Goal: Information Seeking & Learning: Learn about a topic

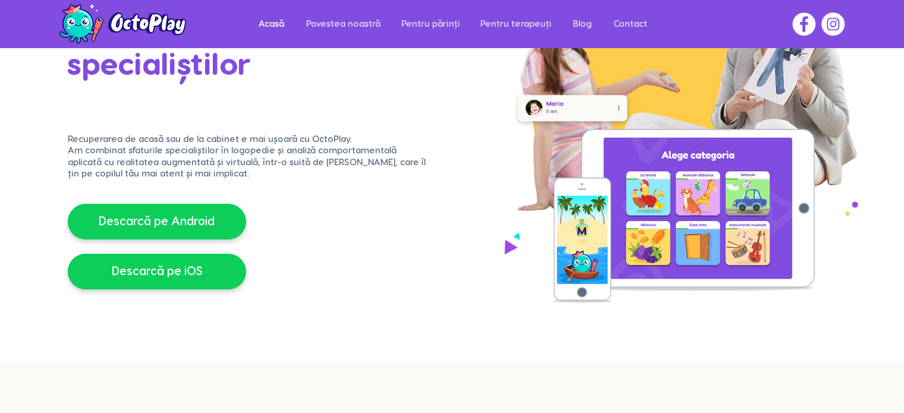
scroll to position [195, 0]
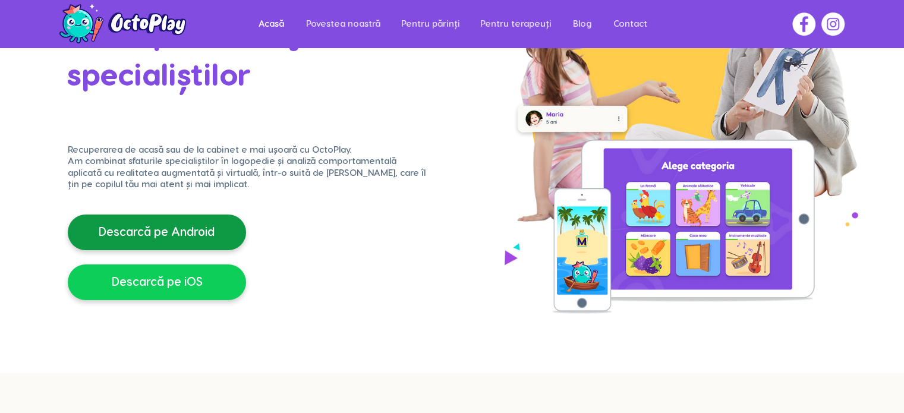
click at [199, 231] on span "Descarcă pe Android" at bounding box center [157, 232] width 116 height 17
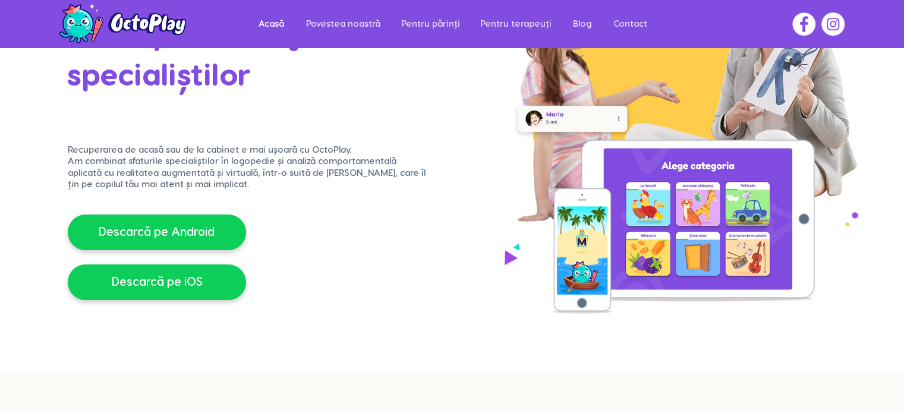
click at [603, 237] on img "main content" at bounding box center [677, 125] width 361 height 379
click at [433, 29] on p "Pentru părinți" at bounding box center [430, 24] width 71 height 27
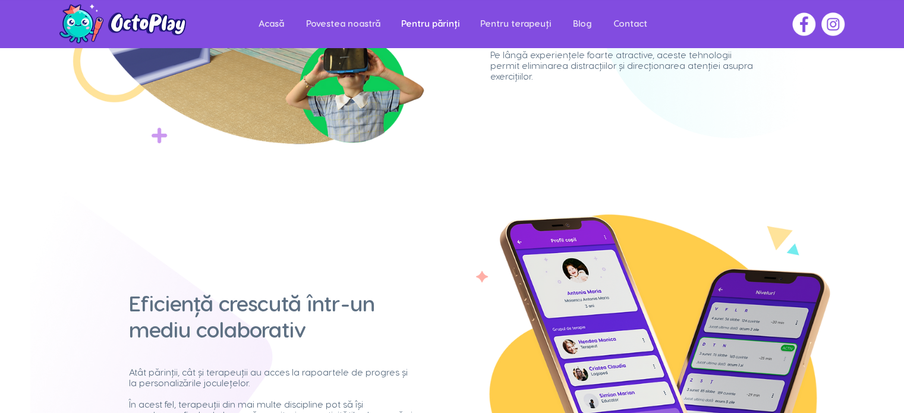
scroll to position [1445, 0]
